Goal: Check status: Check status

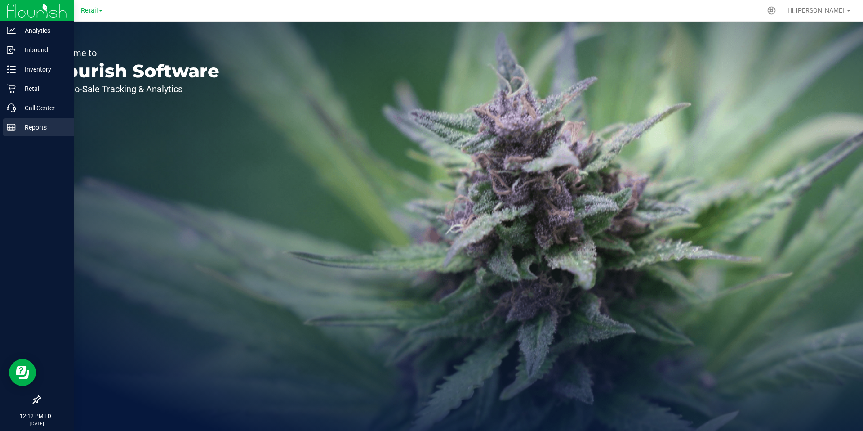
click at [11, 130] on icon at bounding box center [11, 127] width 9 height 9
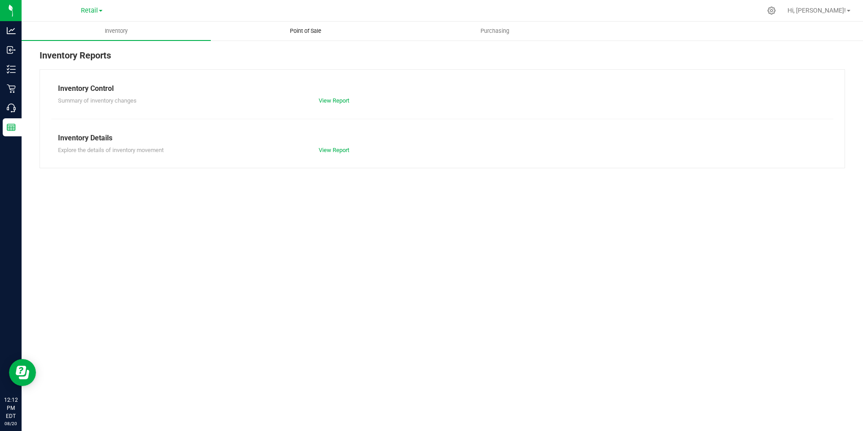
click at [303, 31] on span "Point of Sale" at bounding box center [306, 31] width 56 height 8
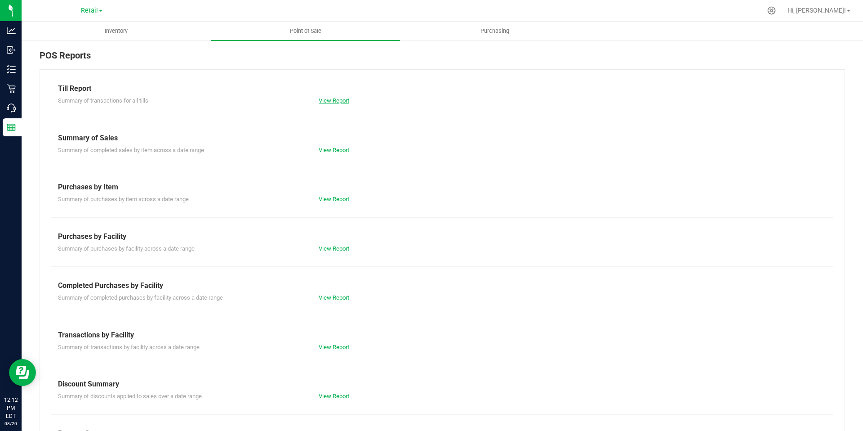
click at [323, 102] on link "View Report" at bounding box center [334, 100] width 31 height 7
